Goal: Navigation & Orientation: Find specific page/section

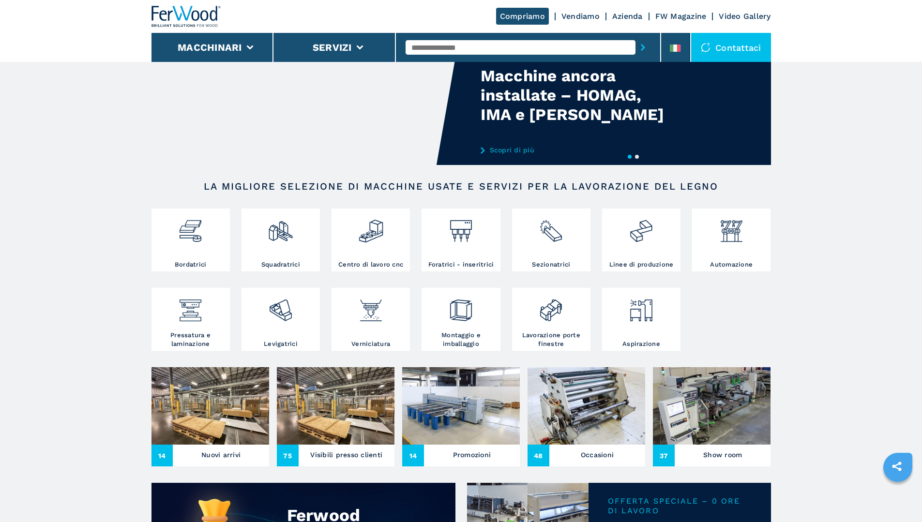
scroll to position [194, 0]
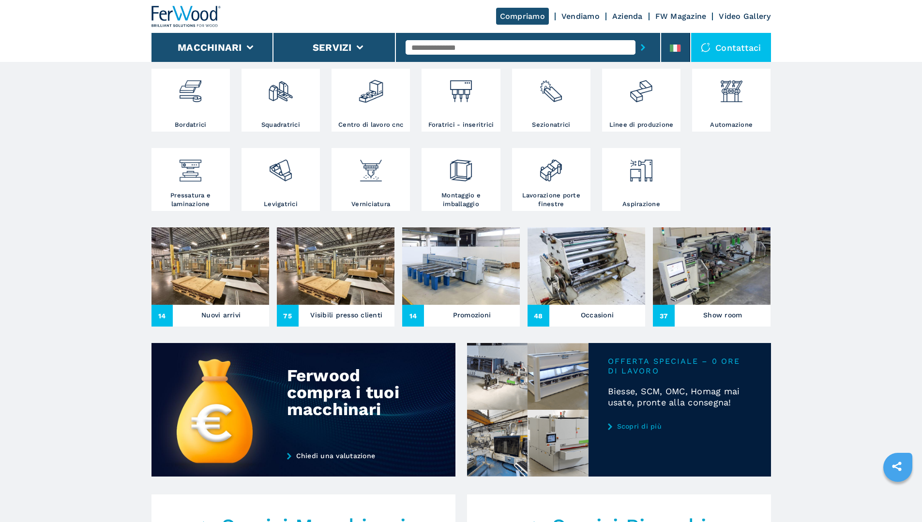
click at [581, 274] on img at bounding box center [587, 266] width 118 height 77
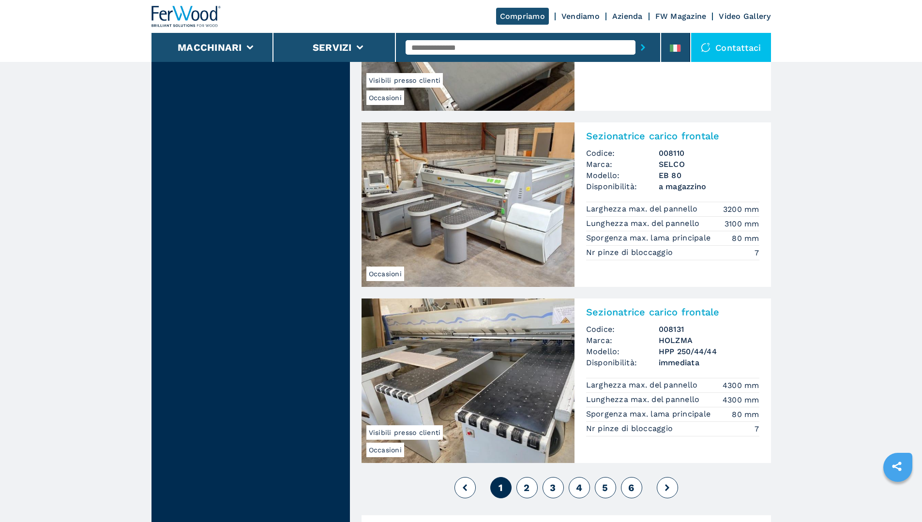
scroll to position [2275, 0]
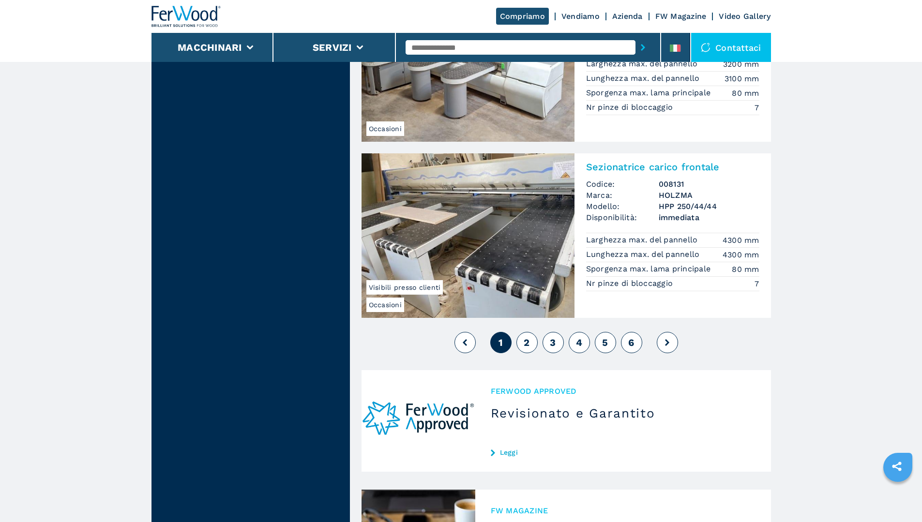
click at [526, 340] on span "2" at bounding box center [527, 343] width 6 height 12
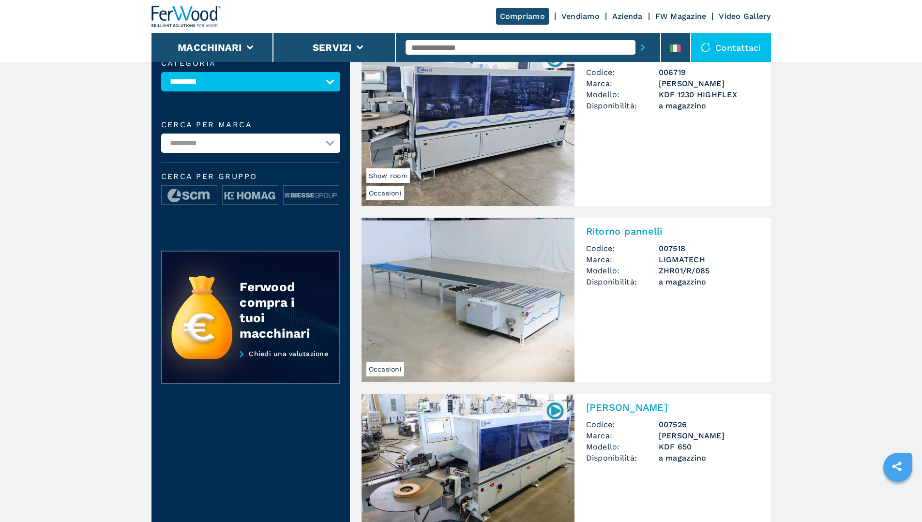
scroll to position [290, 0]
